Goal: Information Seeking & Learning: Learn about a topic

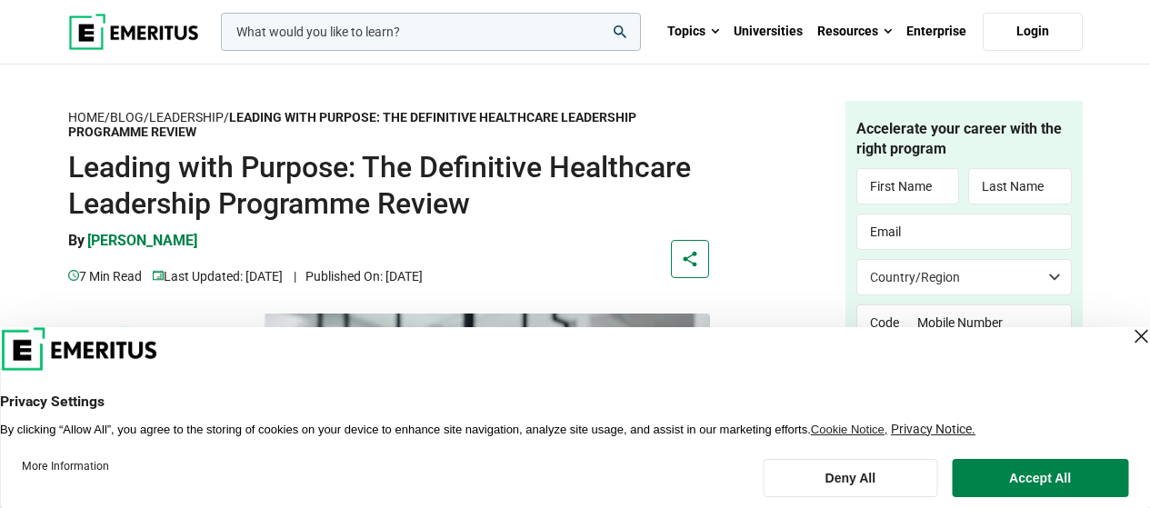
scroll to position [36, 0]
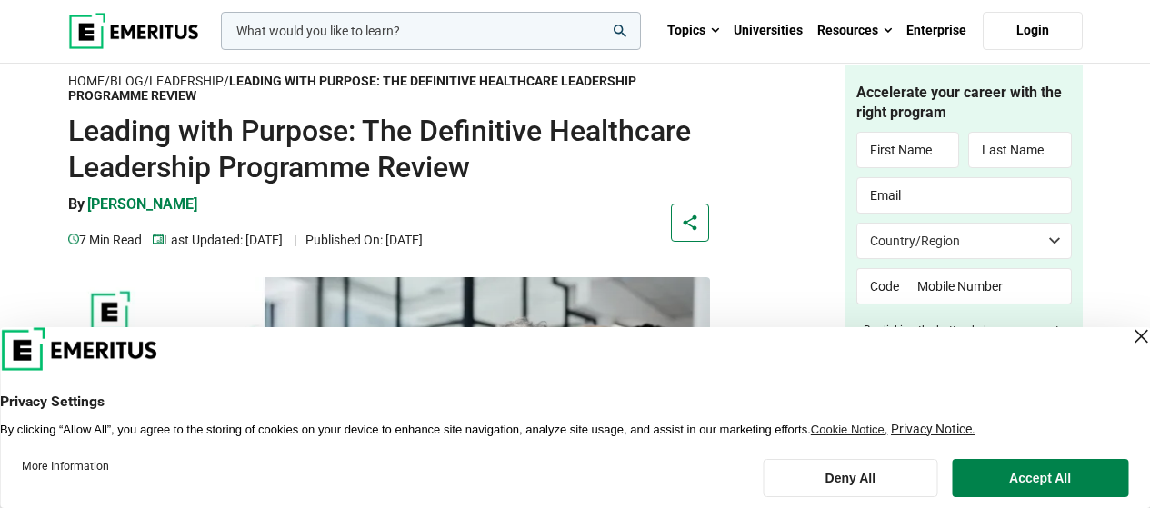
click at [1128, 340] on div "Close Layer" at bounding box center [1140, 336] width 25 height 25
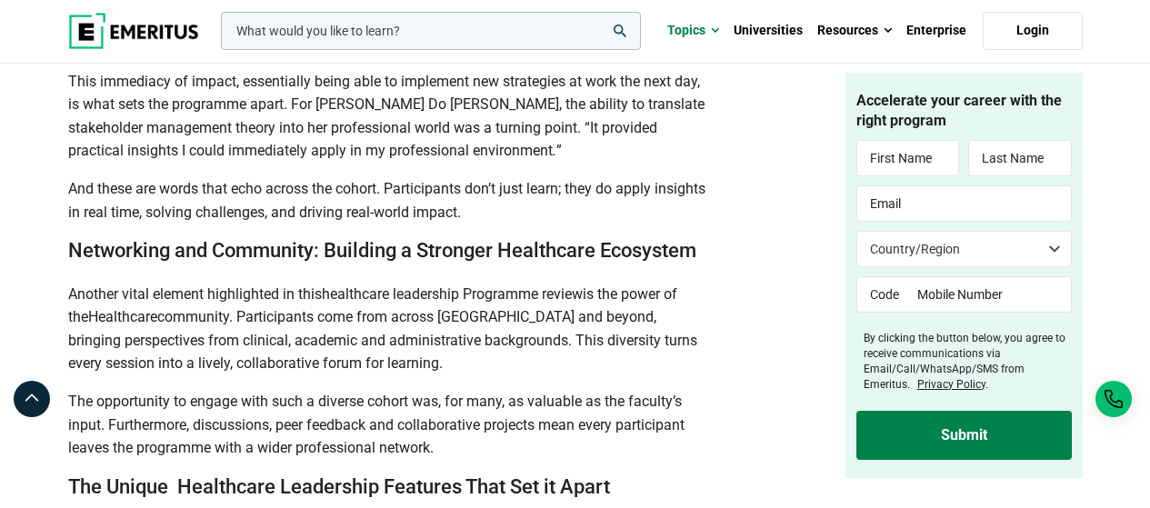
scroll to position [3965, 0]
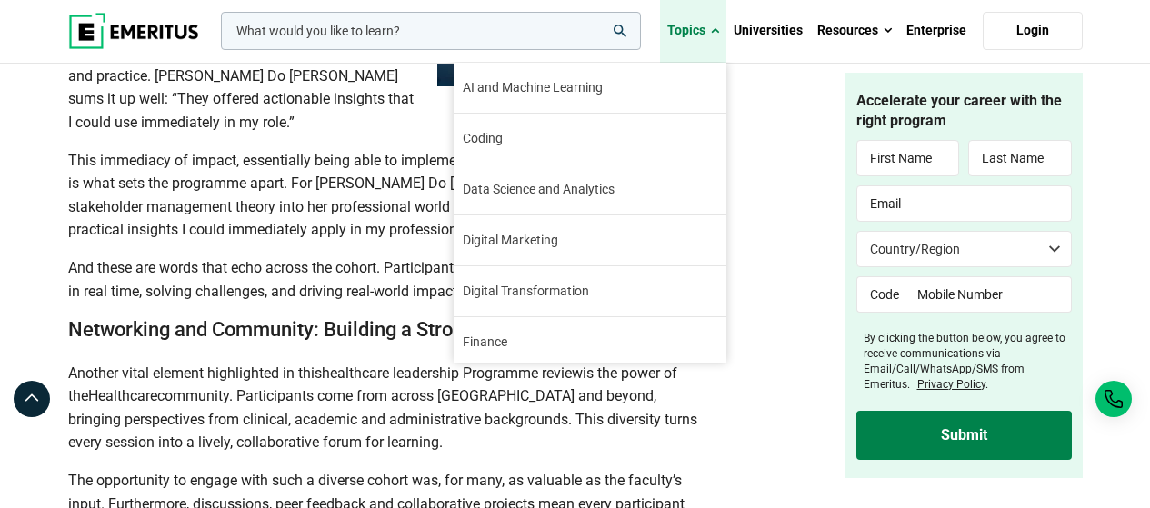
click at [708, 22] on link "Topics" at bounding box center [693, 31] width 66 height 64
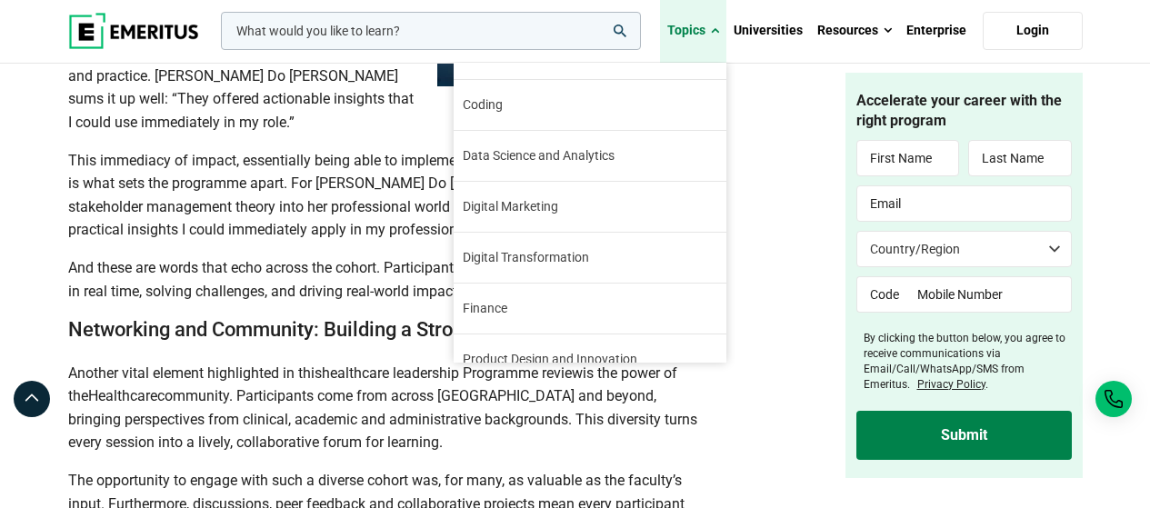
scroll to position [52, 0]
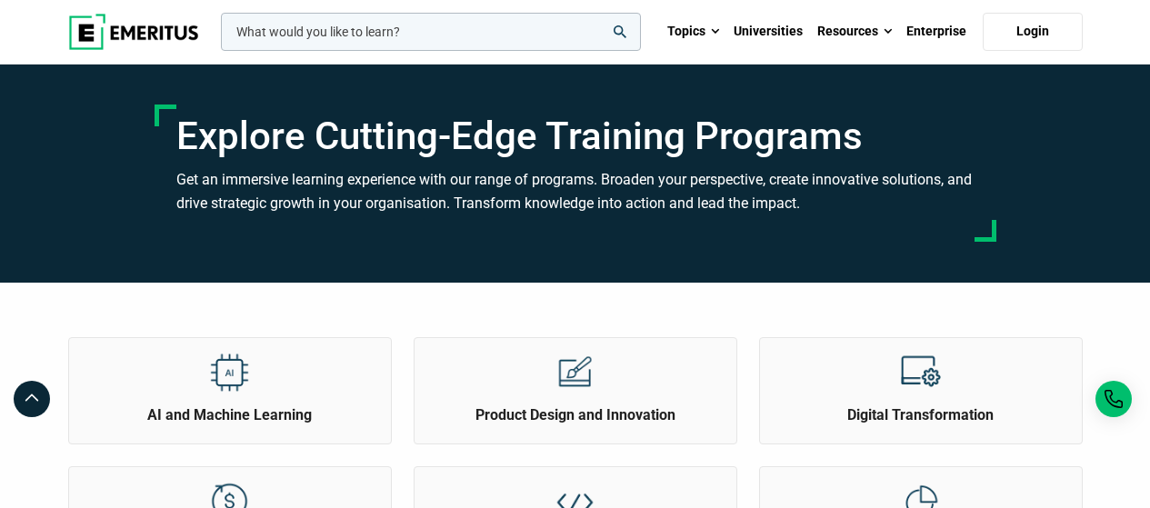
click at [445, 28] on input "woocommerce-product-search-field-0" at bounding box center [431, 32] width 420 height 38
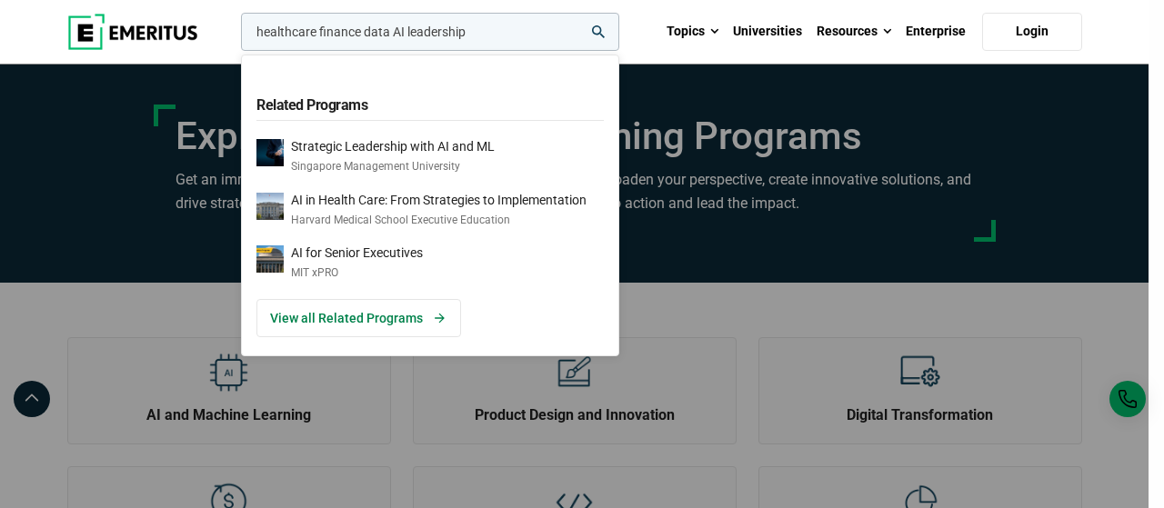
type input "healthcare finance data AI leadership"
click at [237, 36] on button "search" at bounding box center [237, 36] width 0 height 0
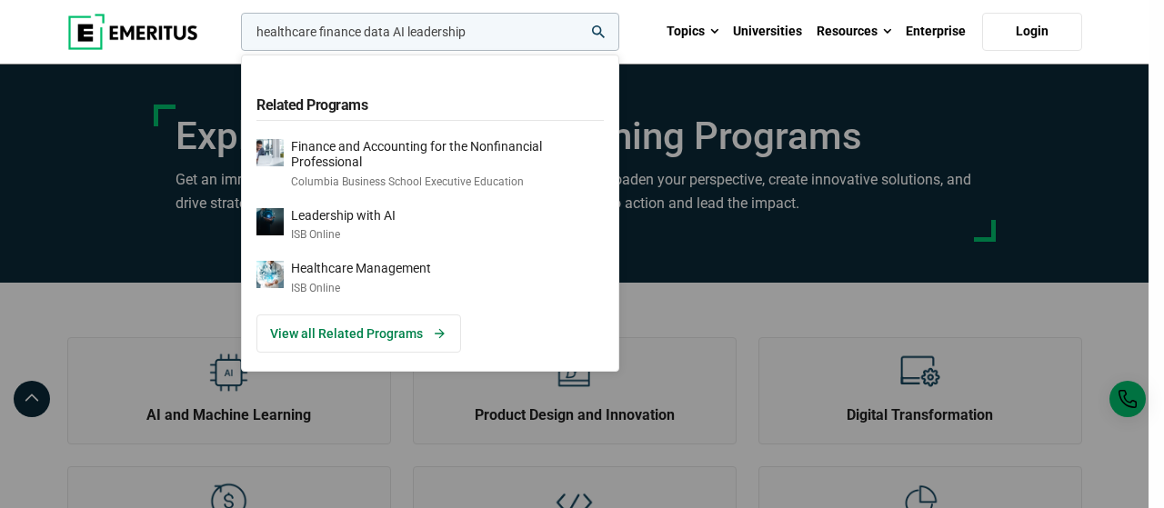
click at [237, 36] on button "search" at bounding box center [237, 36] width 0 height 0
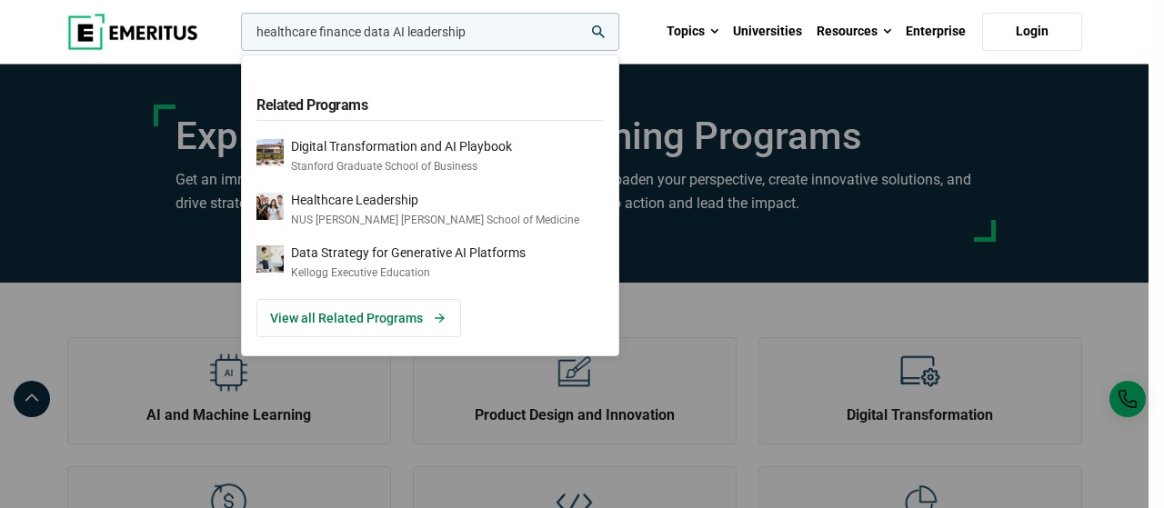
click at [601, 20] on input "healthcare finance data AI leadership" at bounding box center [430, 32] width 378 height 38
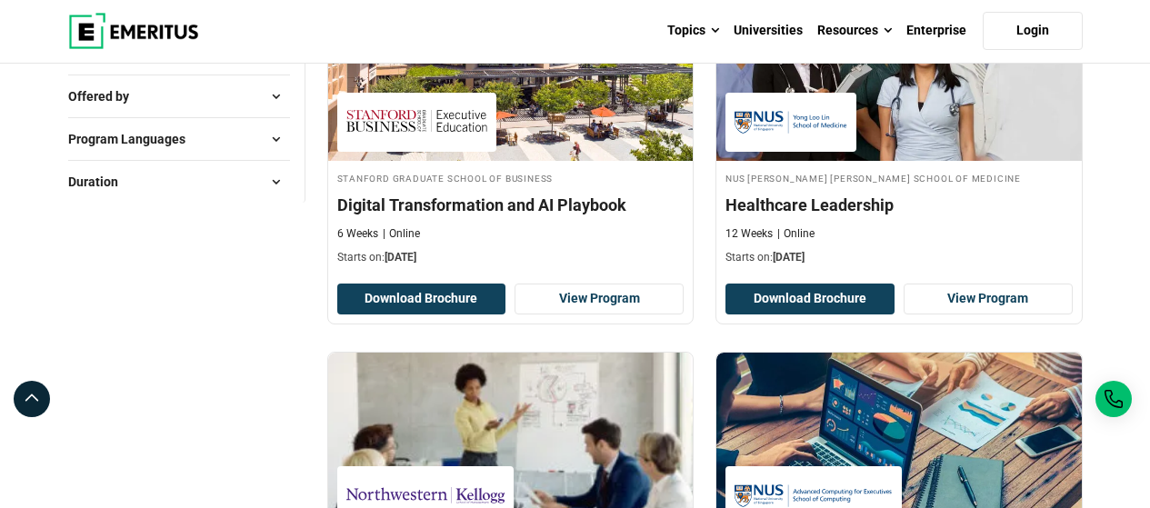
scroll to position [413, 0]
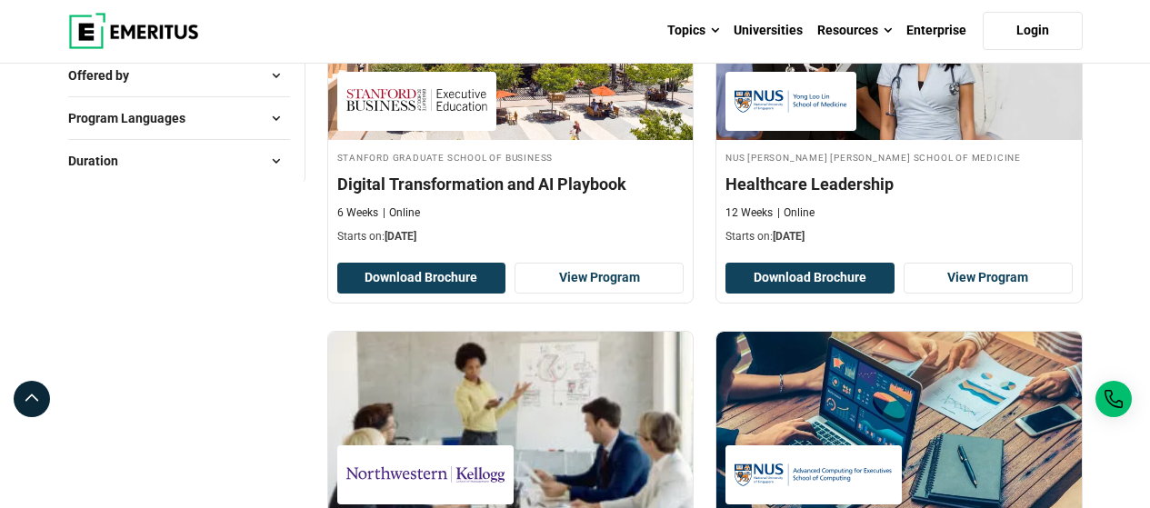
drag, startPoint x: 1160, startPoint y: 34, endPoint x: 1163, endPoint y: 70, distance: 36.5
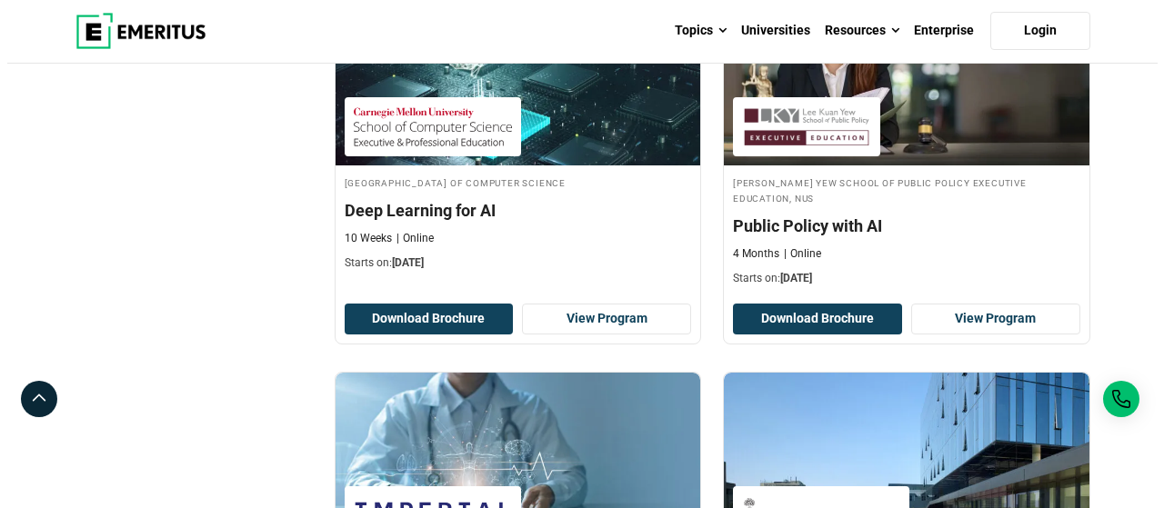
scroll to position [0, 0]
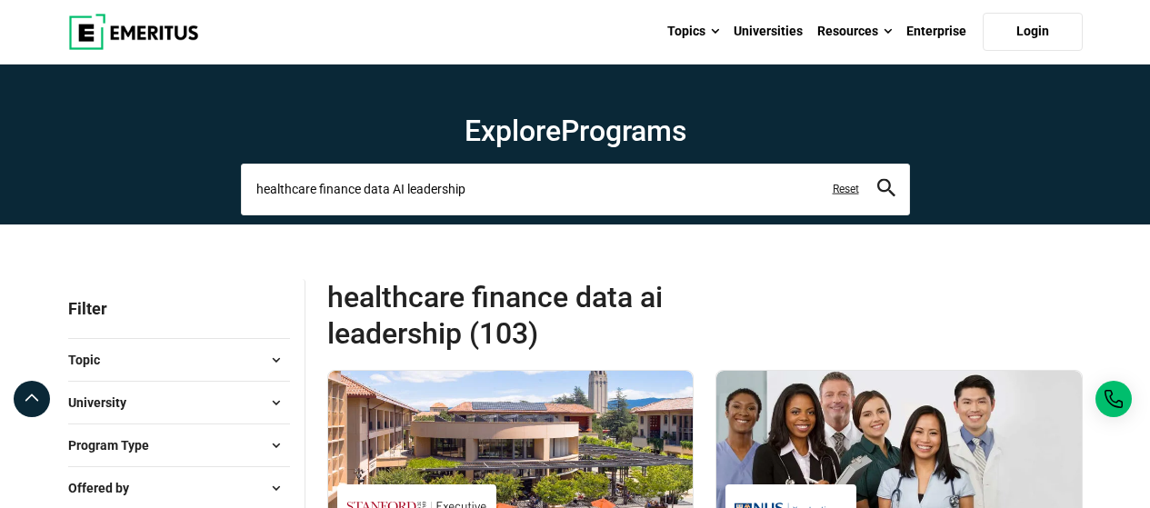
click at [358, 190] on input "healthcare finance data AI leadership" at bounding box center [575, 189] width 669 height 51
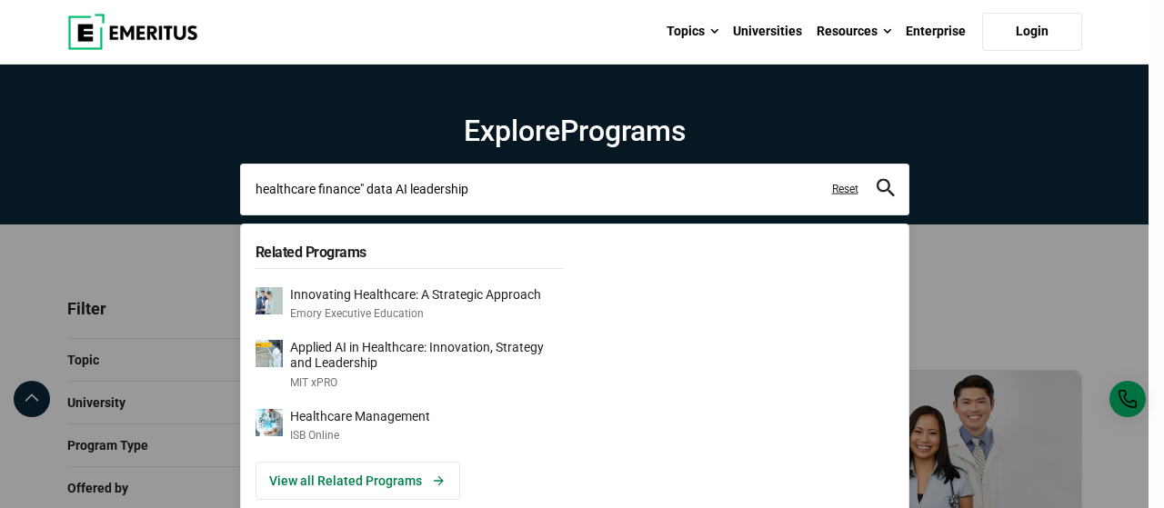
click at [258, 184] on input "healthcare finance" data AI leadership" at bounding box center [574, 189] width 669 height 51
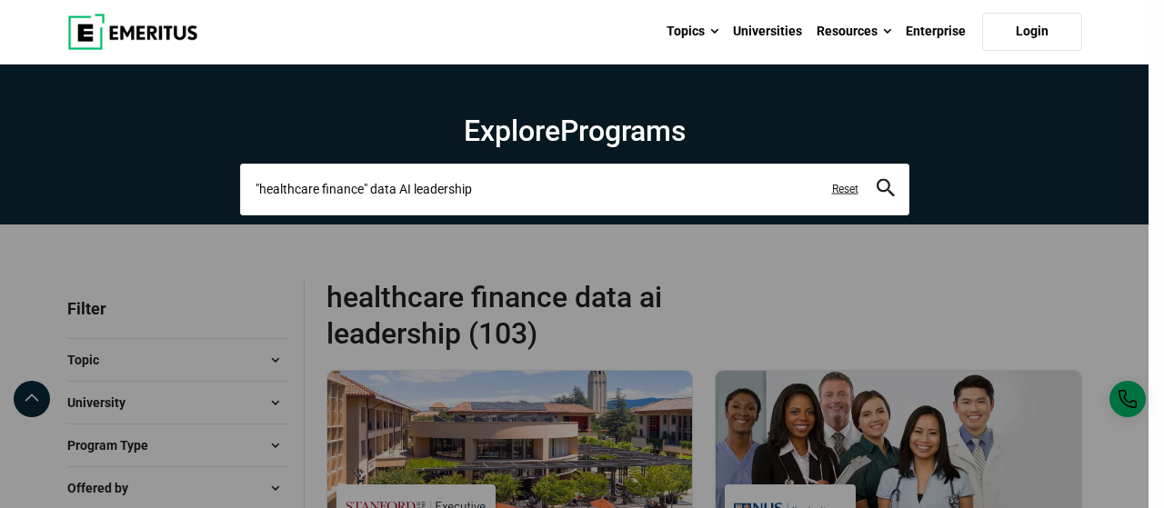
type input ""healthcare finance" data AI leadership"
click at [877, 179] on button "search" at bounding box center [886, 189] width 18 height 21
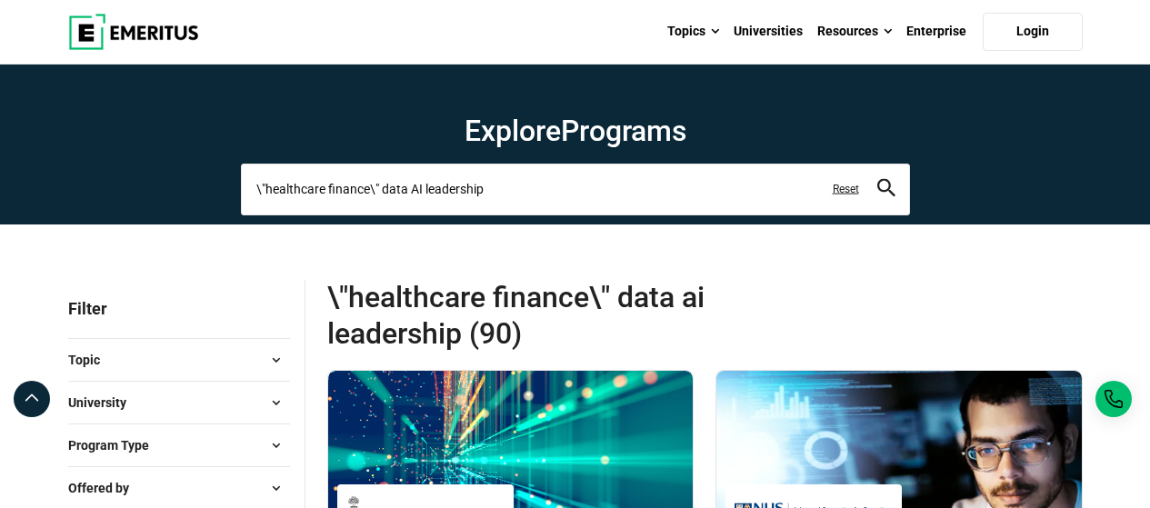
drag, startPoint x: 520, startPoint y: 188, endPoint x: 386, endPoint y: 183, distance: 134.7
click at [386, 183] on input "\"healthcare finance\" data AI leadership" at bounding box center [575, 189] width 669 height 51
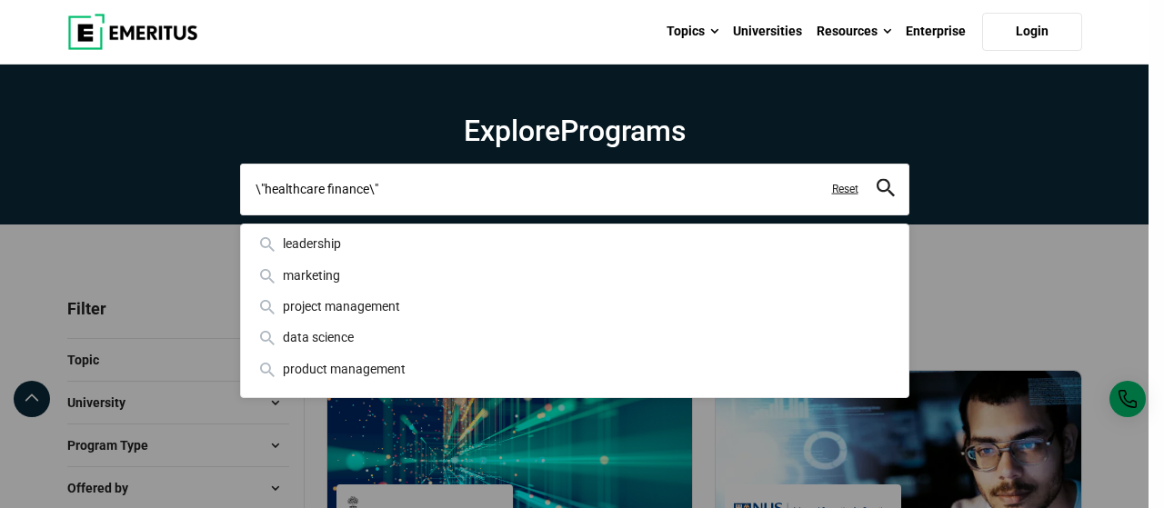
click at [374, 185] on input "\"healthcare finance\"" at bounding box center [574, 189] width 669 height 51
click at [261, 189] on input "\"healthcare finance"" at bounding box center [574, 189] width 669 height 51
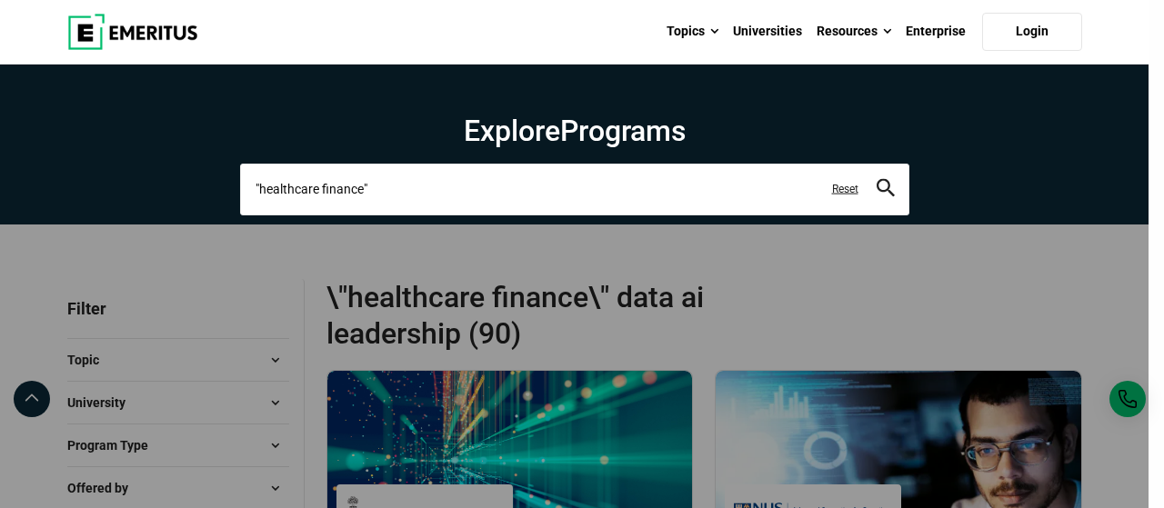
type input ""healthcare finance""
click at [877, 179] on button "search" at bounding box center [886, 189] width 18 height 21
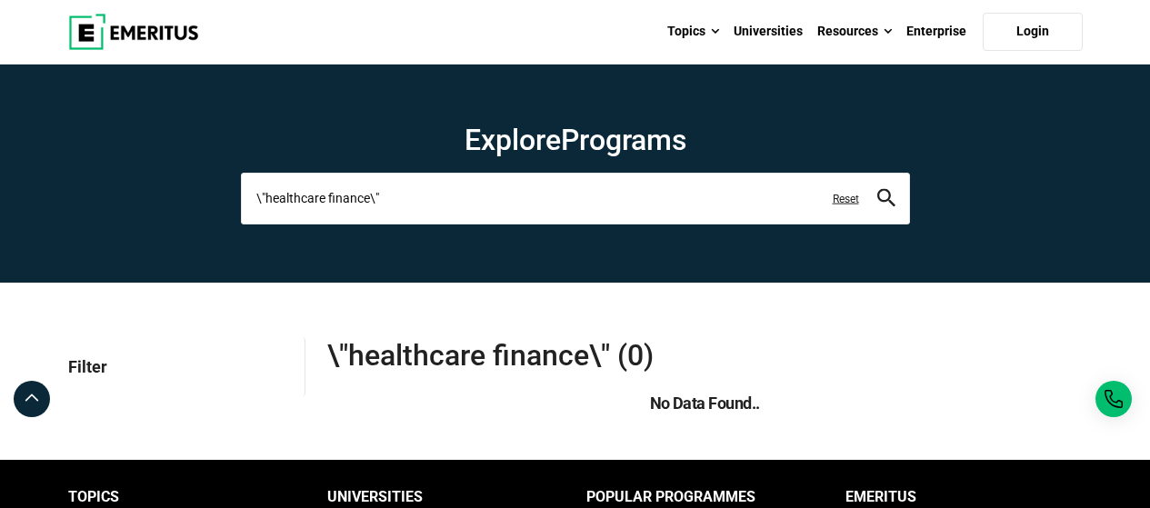
click at [392, 202] on input "\"healthcare finance\"" at bounding box center [575, 198] width 669 height 51
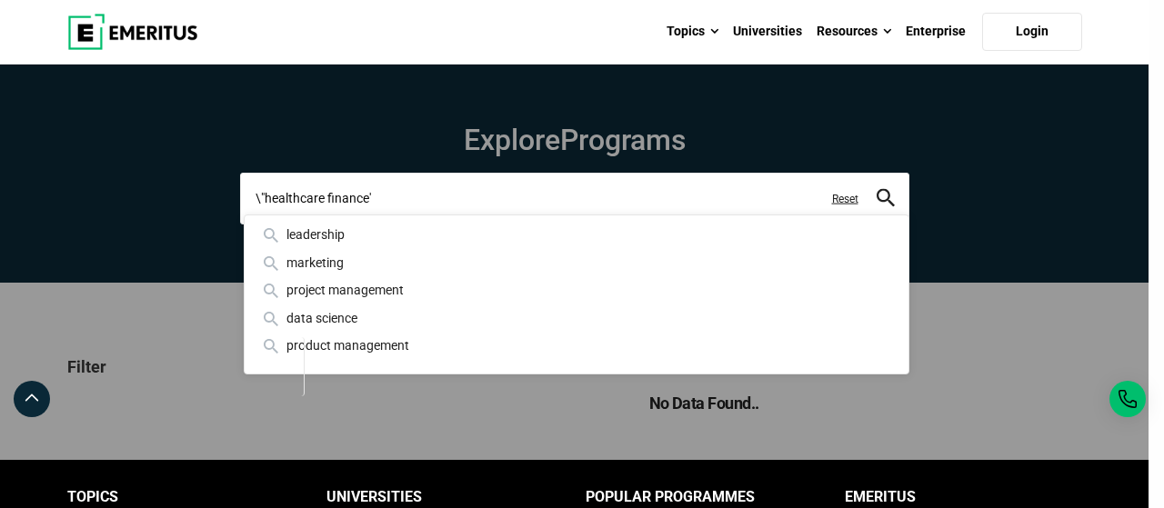
click at [266, 194] on input "\"healthcare finance'" at bounding box center [574, 198] width 669 height 51
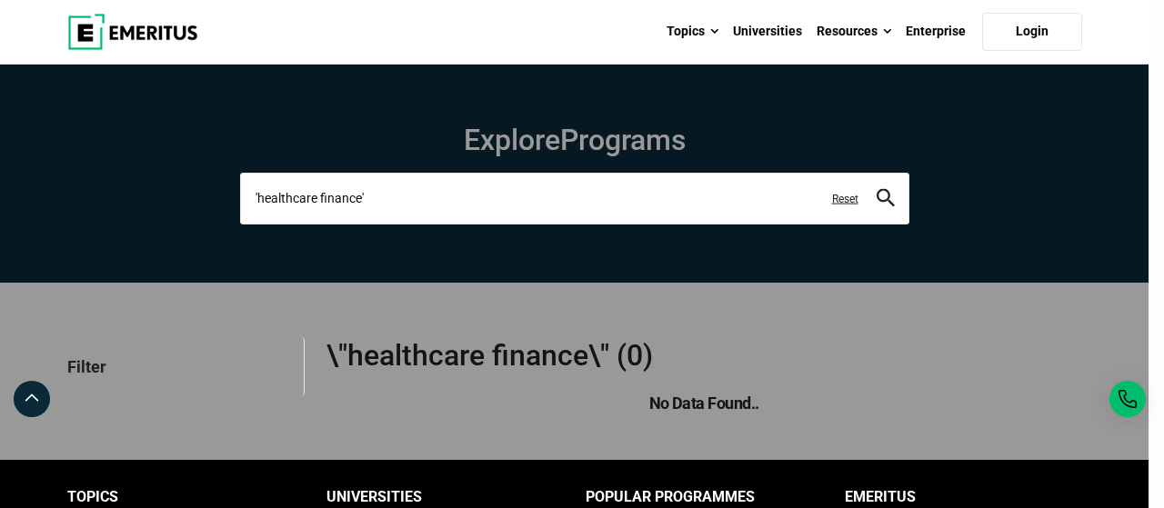
type input "'healthcare finance'"
click at [877, 188] on button "search" at bounding box center [886, 198] width 18 height 21
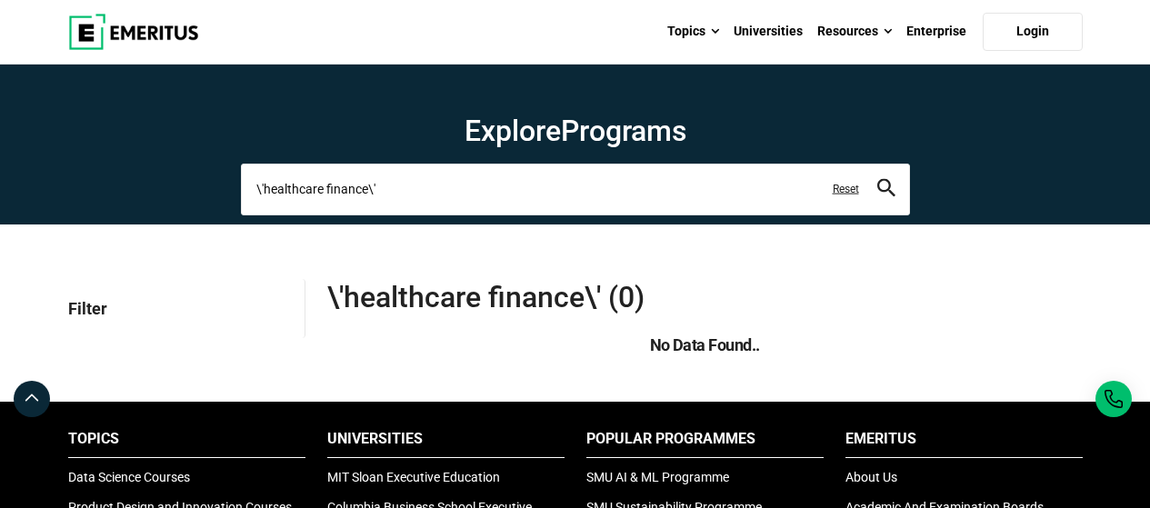
click at [322, 188] on input "\'healthcare finance\'" at bounding box center [575, 189] width 669 height 51
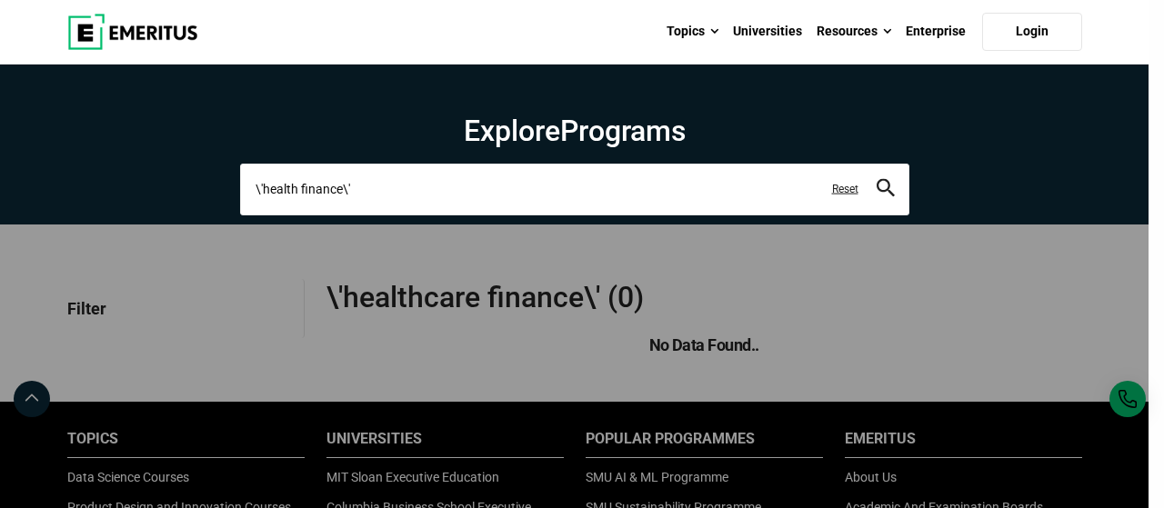
type input "\'health finance\'"
click at [877, 179] on button "search" at bounding box center [886, 189] width 18 height 21
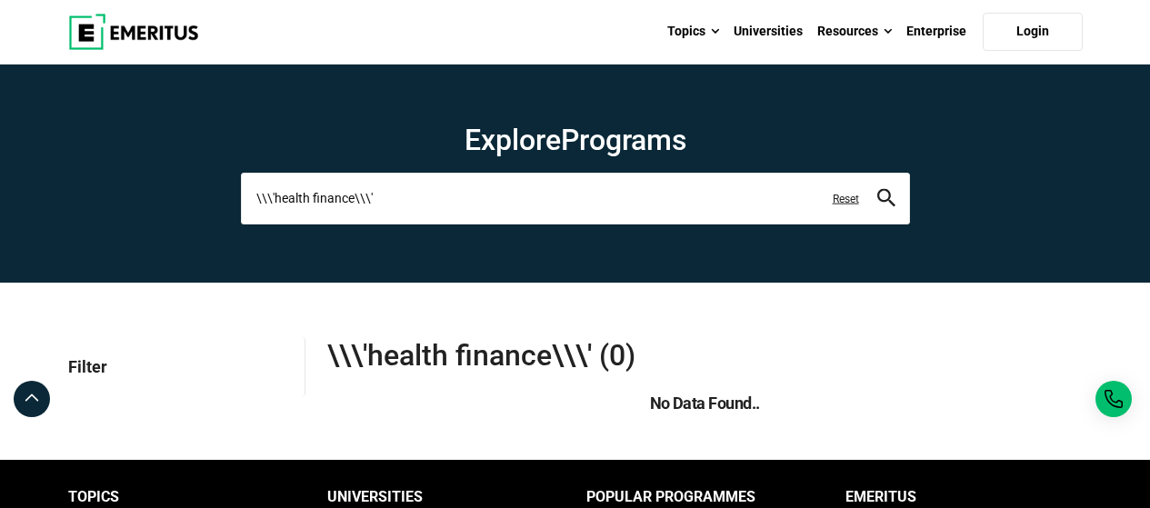
click at [377, 203] on input "\\\'health finance\\\'" at bounding box center [575, 198] width 669 height 51
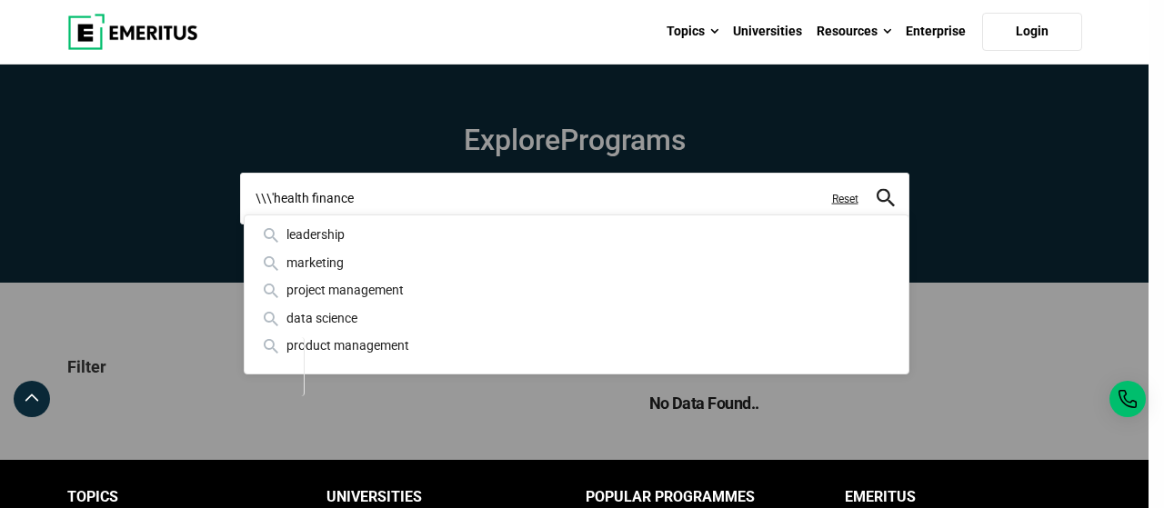
click at [877, 188] on button "search" at bounding box center [886, 198] width 18 height 21
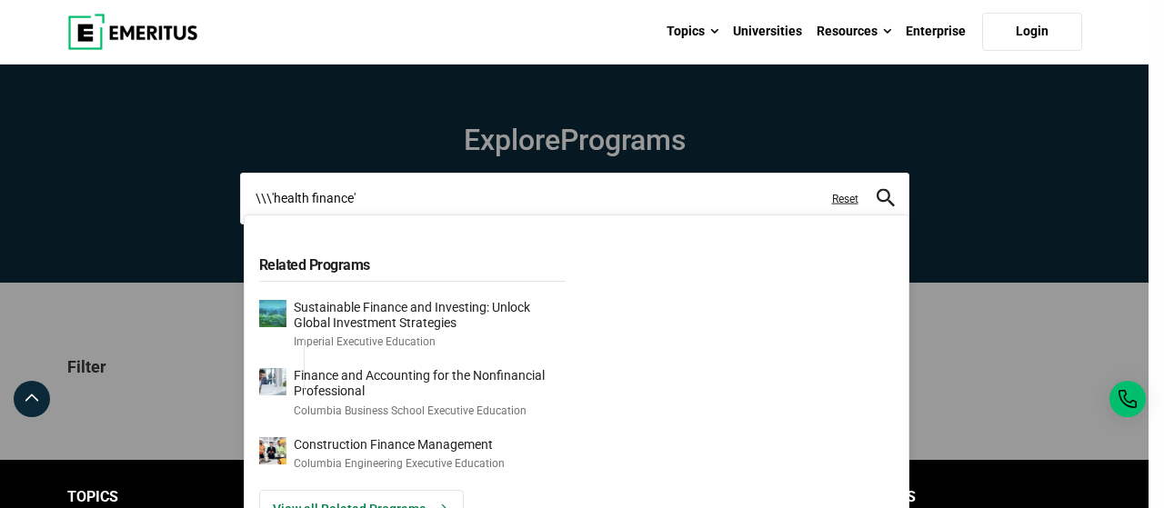
click at [270, 196] on input "\\\'health finance'" at bounding box center [574, 198] width 669 height 51
type input "\\\'health finance'"
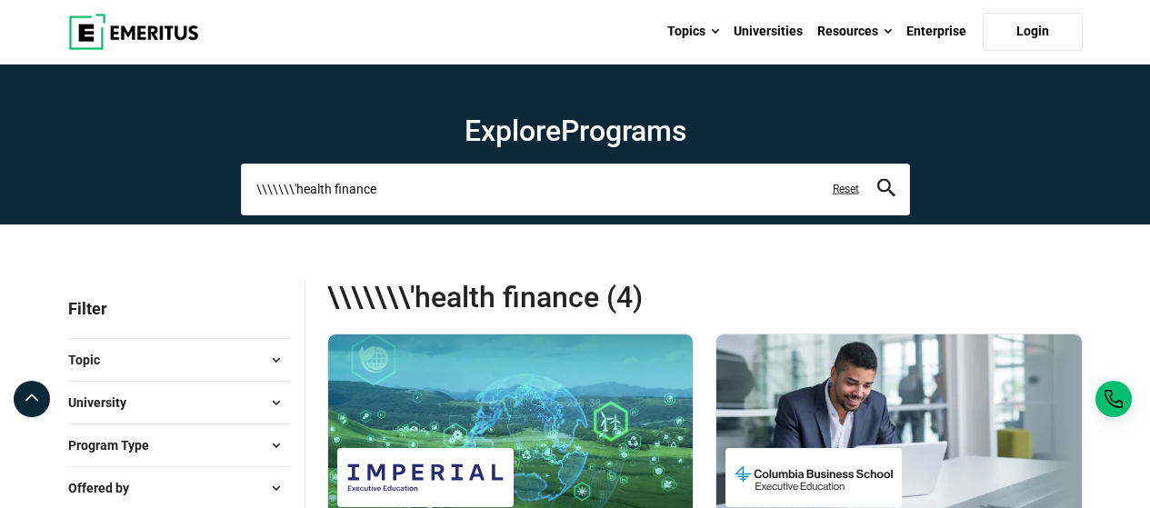
click at [296, 187] on input "\\\\\\\'health finance" at bounding box center [575, 189] width 669 height 51
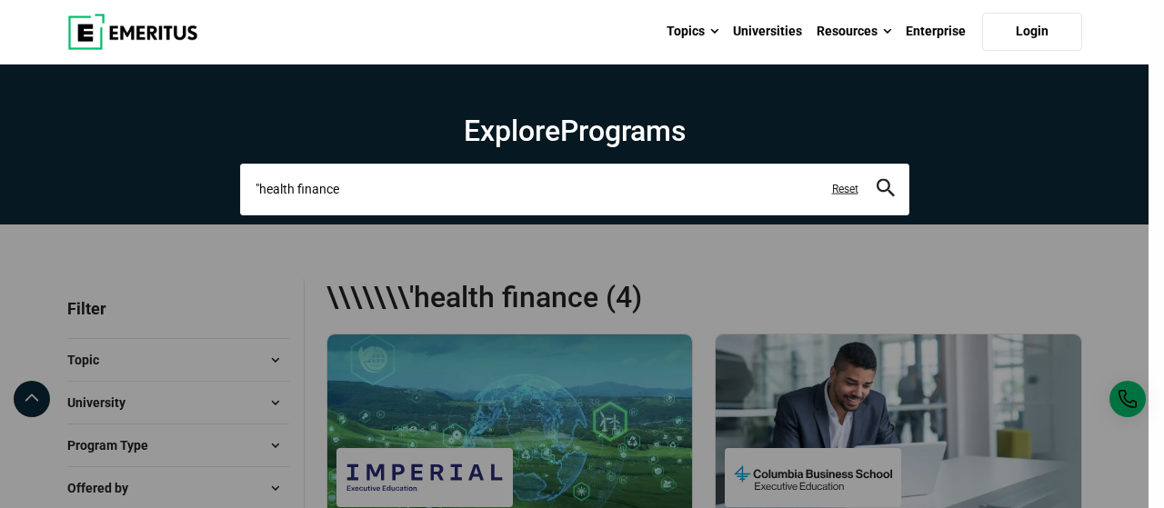
click at [349, 190] on input ""health finance" at bounding box center [574, 189] width 669 height 51
type input ""health finance""
click at [877, 179] on button "search" at bounding box center [886, 189] width 18 height 21
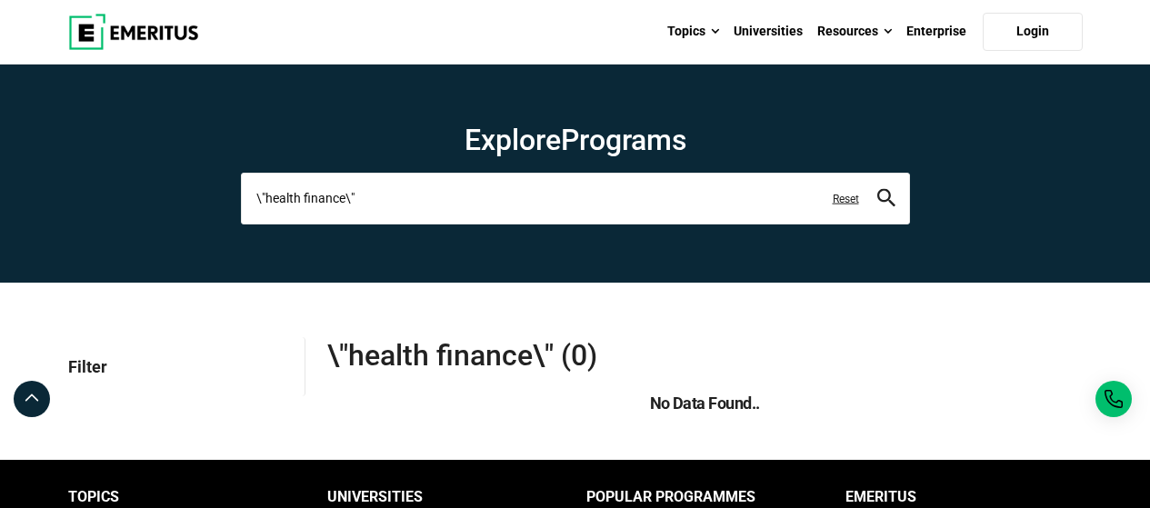
click at [349, 190] on input "\"health finance\"" at bounding box center [575, 198] width 669 height 51
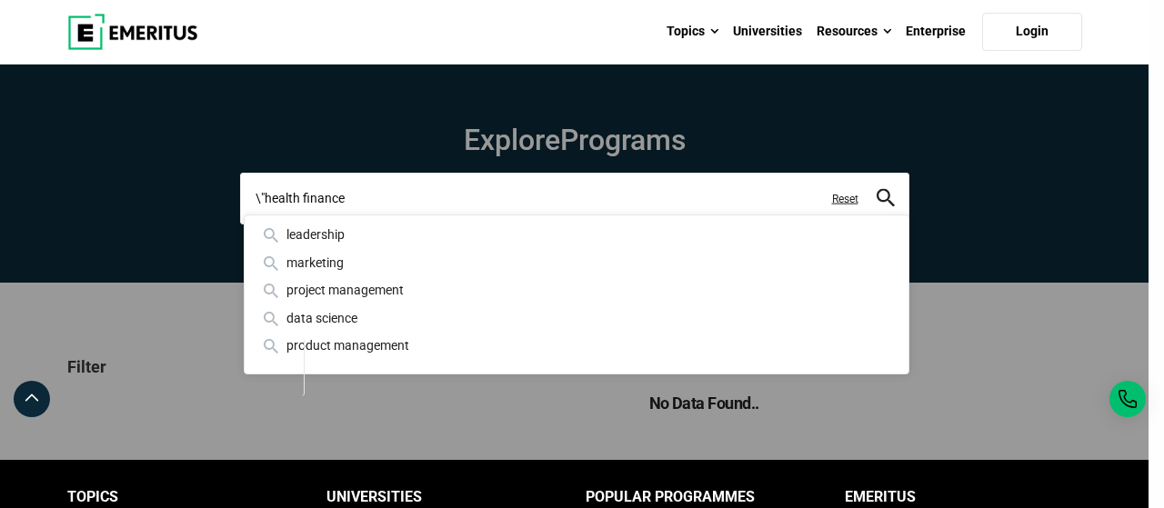
click at [267, 198] on input "\"health finance" at bounding box center [574, 198] width 669 height 51
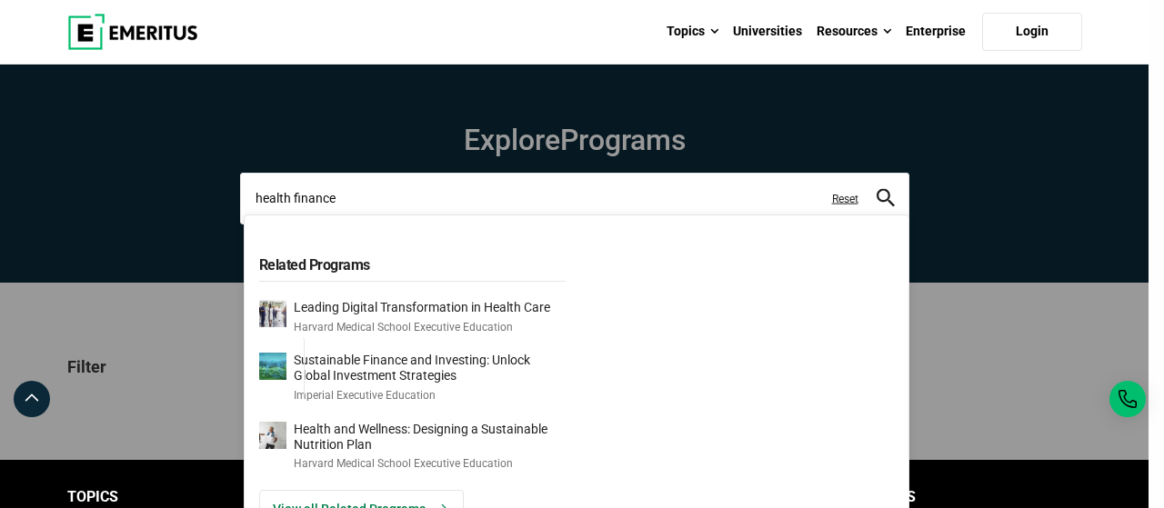
click at [288, 196] on input "health finance" at bounding box center [574, 198] width 669 height 51
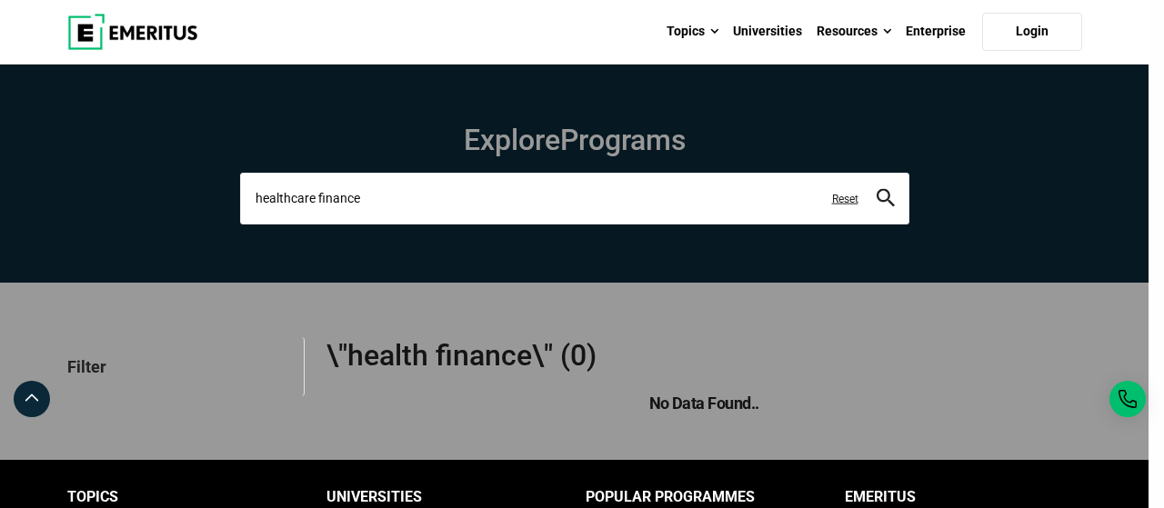
type input "healthcare finance"
click at [877, 188] on button "search" at bounding box center [886, 198] width 18 height 21
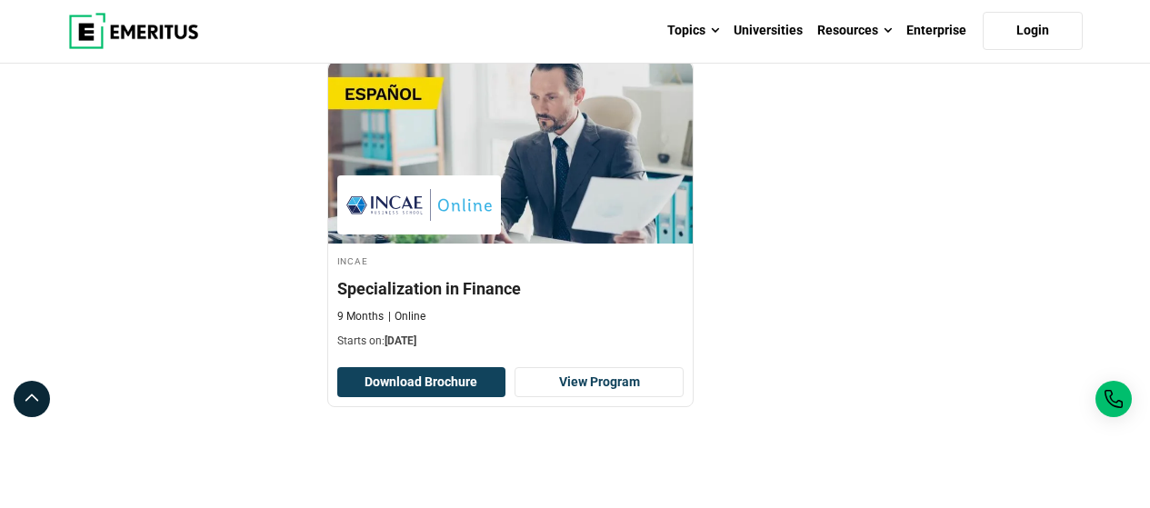
scroll to position [3819, 0]
